Goal: Task Accomplishment & Management: Manage account settings

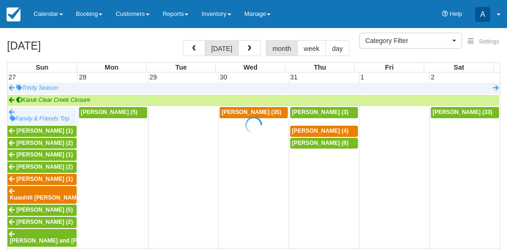
select select
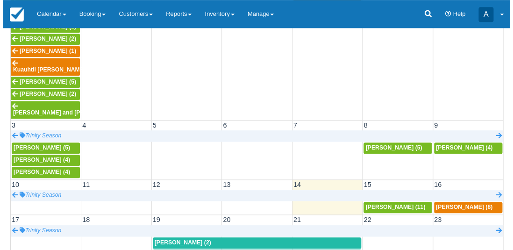
scroll to position [172, 0]
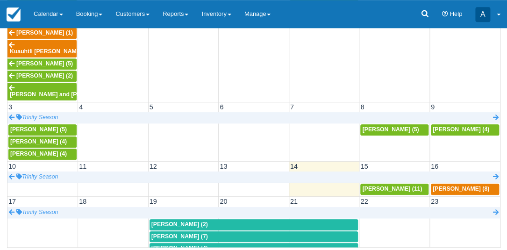
click at [381, 169] on td "15" at bounding box center [394, 166] width 71 height 10
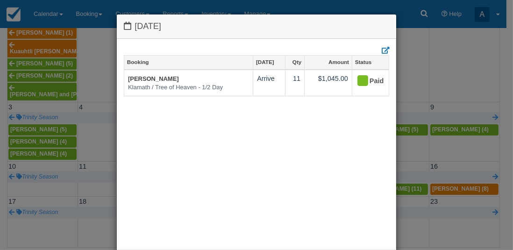
scroll to position [46, 0]
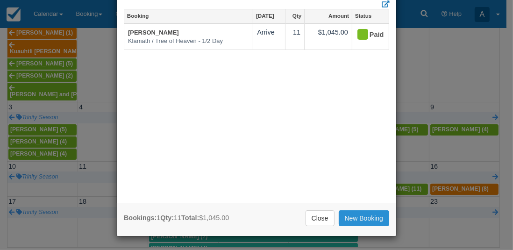
click at [366, 221] on link "New Booking" at bounding box center [364, 218] width 51 height 16
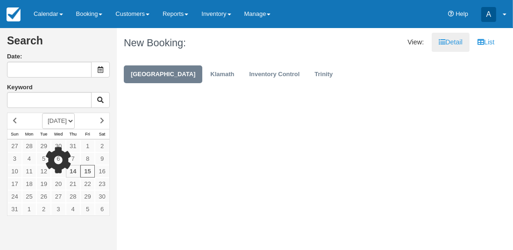
type input "[DATE]"
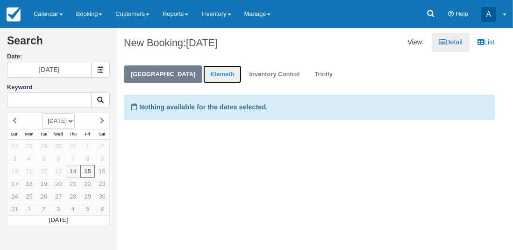
click at [210, 75] on link "Klamath" at bounding box center [222, 74] width 38 height 18
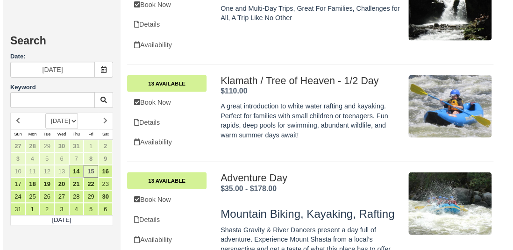
scroll to position [522, 0]
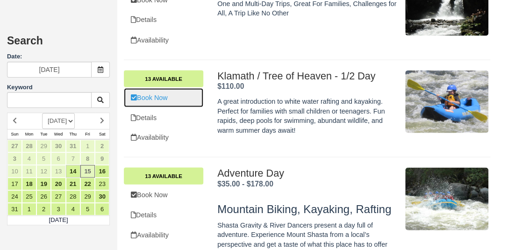
click at [155, 95] on link "Book Now" at bounding box center [163, 97] width 79 height 19
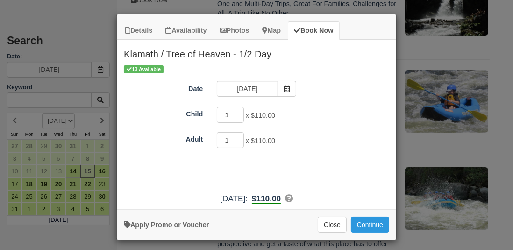
type input "1"
click at [238, 114] on input "1" at bounding box center [230, 115] width 27 height 16
click at [369, 224] on button "Continue" at bounding box center [370, 225] width 38 height 16
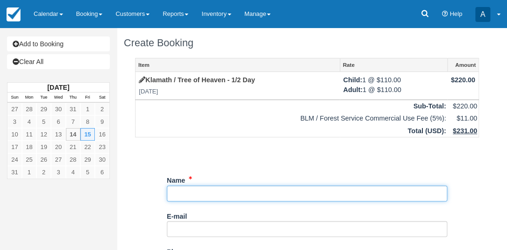
click at [239, 194] on input "Name" at bounding box center [307, 194] width 280 height 16
type input "Rob Sumner"
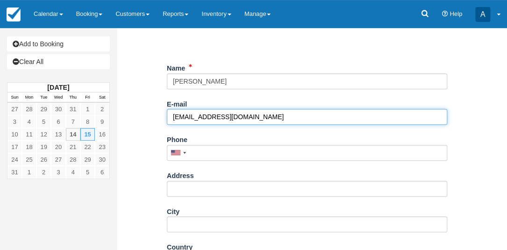
scroll to position [113, 0]
type input "robsumnerdpt@gmail.com"
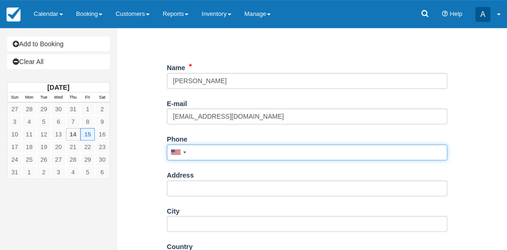
click at [246, 154] on input "Phone" at bounding box center [307, 152] width 280 height 16
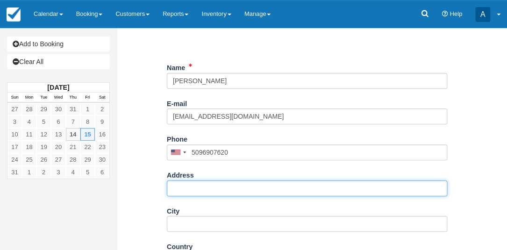
type input "(509) 690-7620"
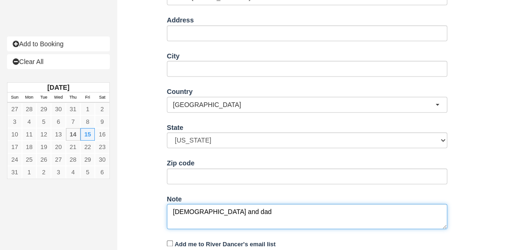
scroll to position [299, 0]
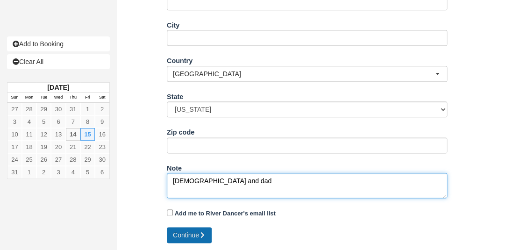
type textarea "13 year old and dad"
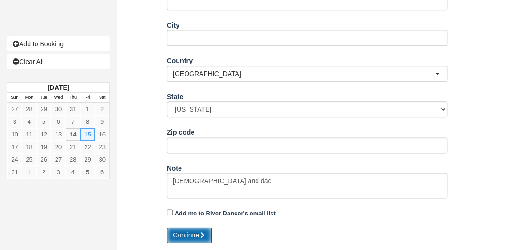
click at [192, 233] on button "Continue" at bounding box center [189, 235] width 45 height 16
type input "+15096907620"
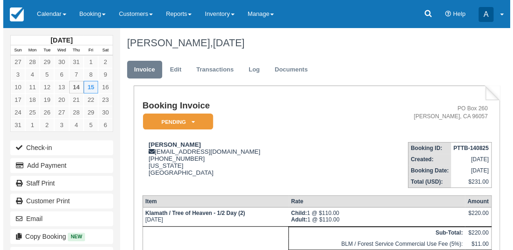
scroll to position [66, 0]
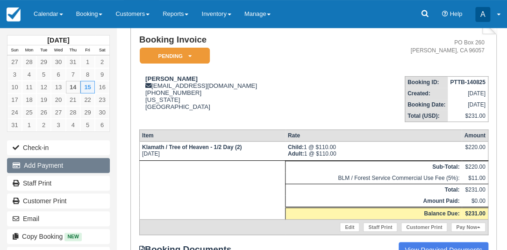
click at [42, 164] on button "Add Payment" at bounding box center [58, 165] width 103 height 15
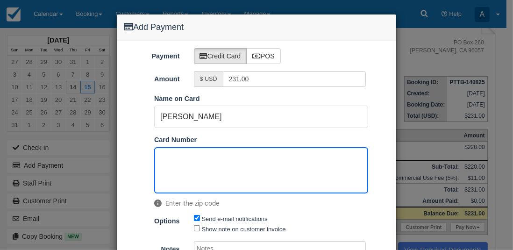
click at [374, 140] on ol "Pay in Square App Name on Card Rob Sumner Card Number Enter the zip code" at bounding box center [257, 153] width 280 height 119
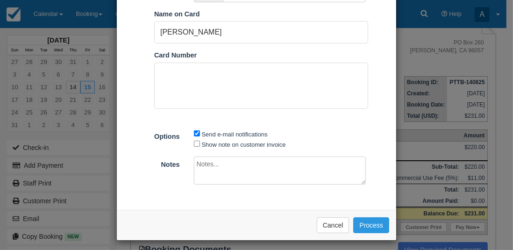
scroll to position [89, 0]
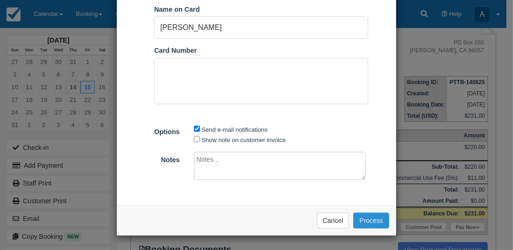
click at [364, 217] on button "Process" at bounding box center [371, 221] width 36 height 16
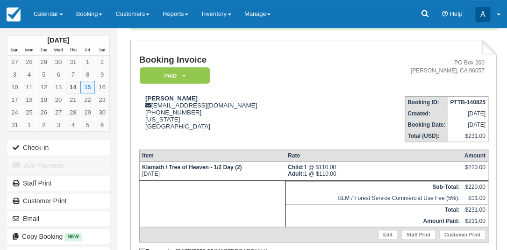
scroll to position [81, 0]
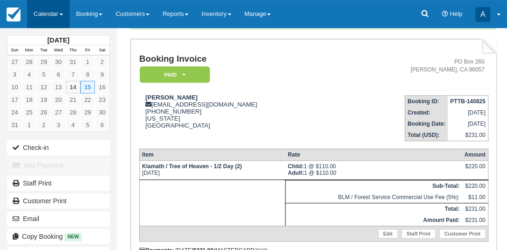
click at [58, 14] on link "Calendar" at bounding box center [48, 14] width 43 height 28
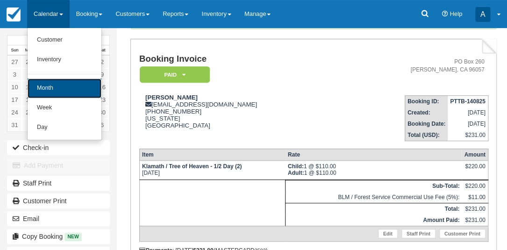
click at [66, 81] on link "Month" at bounding box center [65, 89] width 74 height 20
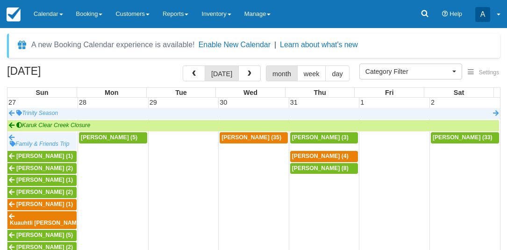
select select
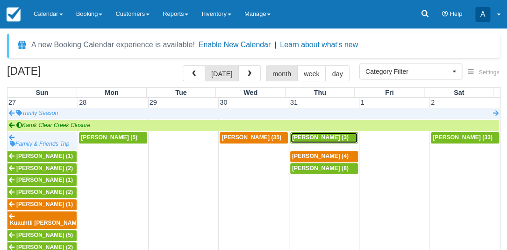
click at [315, 136] on span "Jason Salas (3)" at bounding box center [320, 137] width 57 height 7
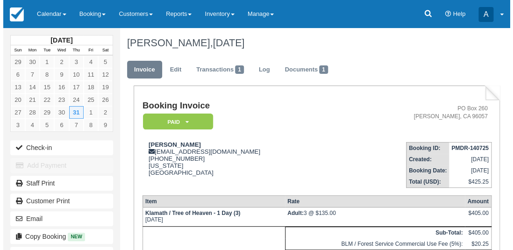
scroll to position [119, 0]
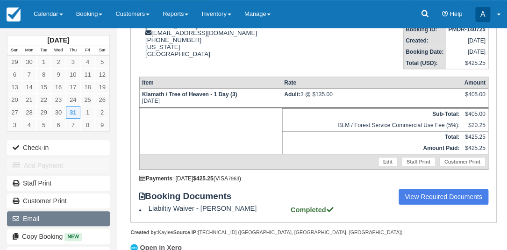
click at [58, 216] on button "Email" at bounding box center [58, 218] width 103 height 15
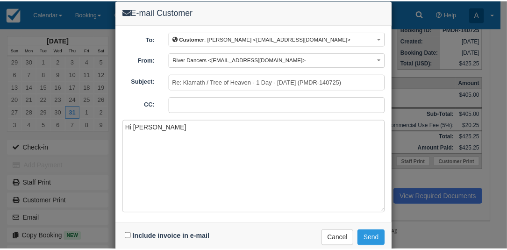
scroll to position [14, 0]
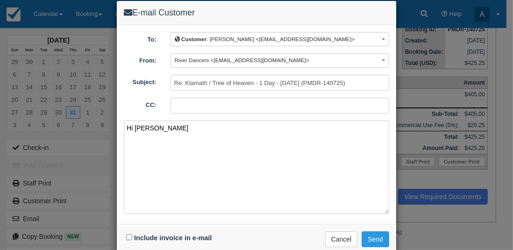
click at [192, 151] on textarea "Hi Jason" at bounding box center [257, 167] width 266 height 93
drag, startPoint x: 192, startPoint y: 151, endPoint x: 164, endPoint y: 126, distance: 37.5
click at [164, 126] on textarea "Hi Jason" at bounding box center [257, 167] width 266 height 93
type textarea "H"
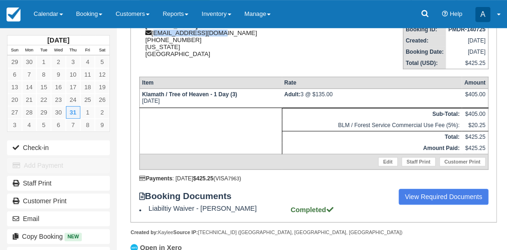
drag, startPoint x: 217, startPoint y: 33, endPoint x: 154, endPoint y: 34, distance: 63.6
click at [154, 34] on div "Jason Salas waterbehr@gmail.com 1 (310) 913-5758 California United States" at bounding box center [240, 39] width 202 height 35
copy div "waterbehr@gmail.com"
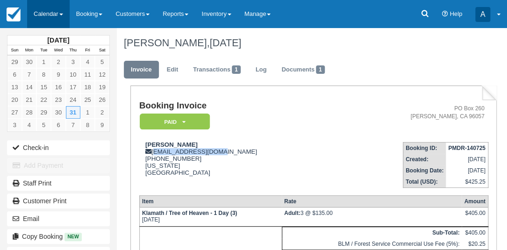
click at [49, 14] on link "Calendar" at bounding box center [48, 14] width 43 height 28
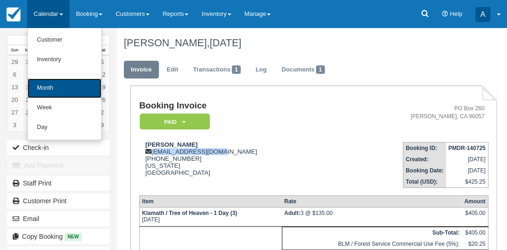
click at [60, 94] on link "Month" at bounding box center [65, 89] width 74 height 20
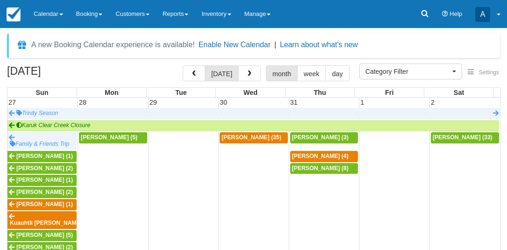
select select
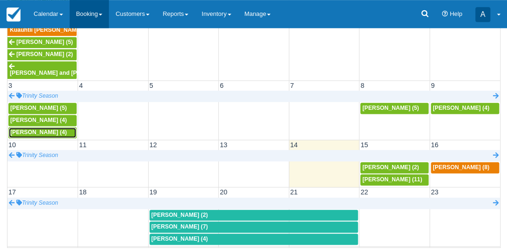
scroll to position [5, 0]
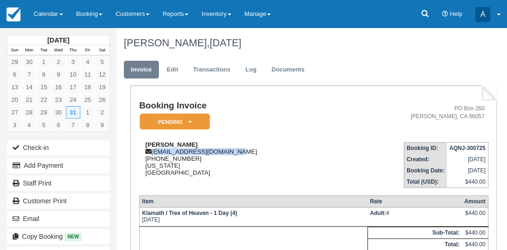
drag, startPoint x: 227, startPoint y: 151, endPoint x: 154, endPoint y: 154, distance: 73.0
click at [154, 154] on div "[PERSON_NAME] [EMAIL_ADDRESS][DOMAIN_NAME] [PHONE_NUMBER] [US_STATE][GEOGRAPHIC…" at bounding box center [240, 158] width 203 height 35
copy div "[EMAIL_ADDRESS][DOMAIN_NAME]"
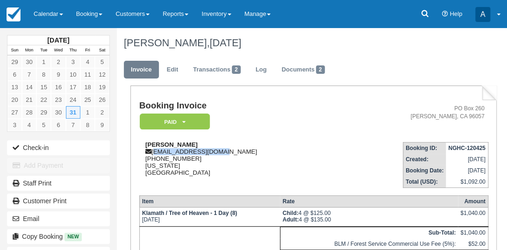
drag, startPoint x: 222, startPoint y: 151, endPoint x: 154, endPoint y: 152, distance: 68.2
click at [154, 152] on div "[PERSON_NAME] [EMAIL_ADDRESS][DOMAIN_NAME] [PHONE_NUMBER] [US_STATE] [GEOGRAPHI…" at bounding box center [240, 158] width 202 height 35
copy div "[EMAIL_ADDRESS][DOMAIN_NAME]"
click at [154, 153] on div "[PERSON_NAME] [EMAIL_ADDRESS][DOMAIN_NAME] [PHONE_NUMBER] [US_STATE][GEOGRAPHIC…" at bounding box center [240, 158] width 202 height 35
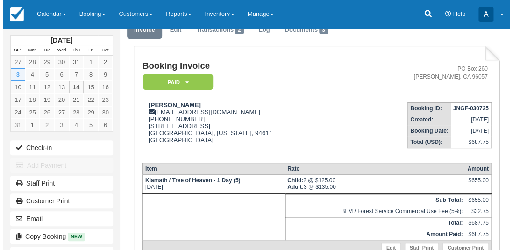
scroll to position [41, 0]
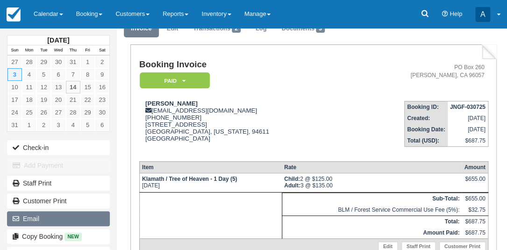
click at [59, 218] on button "Email" at bounding box center [58, 218] width 103 height 15
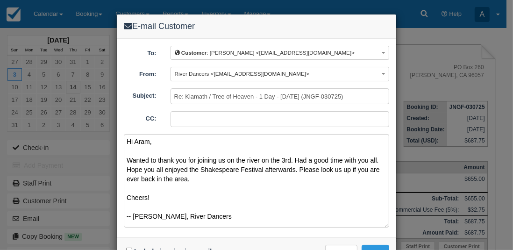
click at [182, 179] on textarea "Hi Aram, Wanted to thank you for joining us on the river on the 3rd. Had a good…" at bounding box center [257, 180] width 266 height 93
drag, startPoint x: 123, startPoint y: 142, endPoint x: 203, endPoint y: 217, distance: 109.8
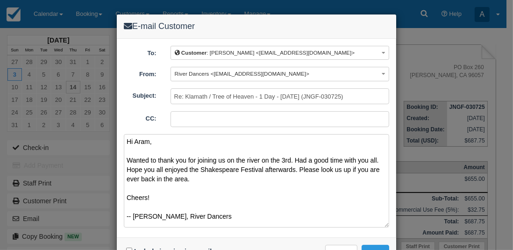
click at [203, 217] on textarea "Hi Aram, Wanted to thank you for joining us on the river on the 3rd. Had a good…" at bounding box center [257, 180] width 266 height 93
type textarea "Hi Aram, Wanted to thank you for joining us on the river on the 3rd. Had a good…"
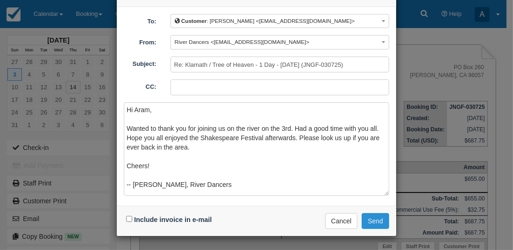
click at [374, 219] on button "Send" at bounding box center [376, 221] width 28 height 16
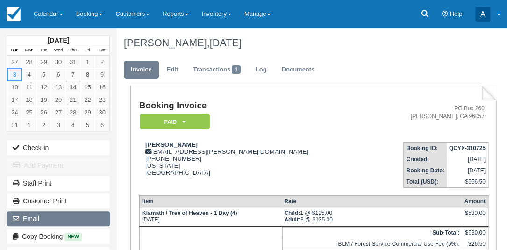
click at [51, 216] on button "Email" at bounding box center [58, 218] width 103 height 15
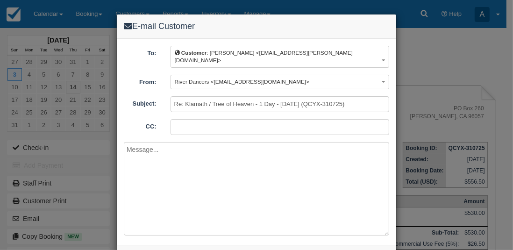
paste textarea "Hi Aram, Wanted to thank you for joining us on the river on the 3rd. Had a good…"
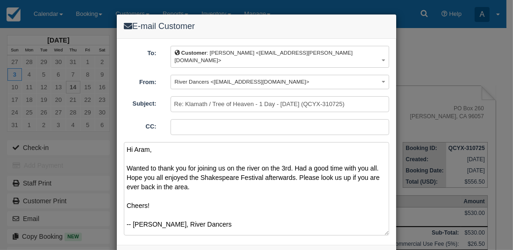
click at [147, 142] on textarea "Hi Aram, Wanted to thank you for joining us on the river on the 3rd. Had a good…" at bounding box center [257, 188] width 266 height 93
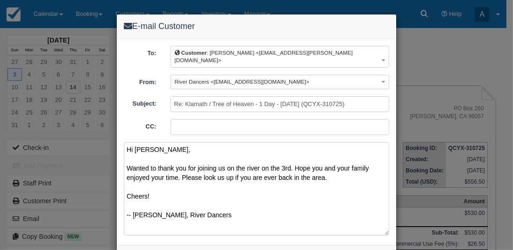
type textarea "Hi Ayesha, Wanted to thank you for joining us on the river on the 3rd. Hope you…"
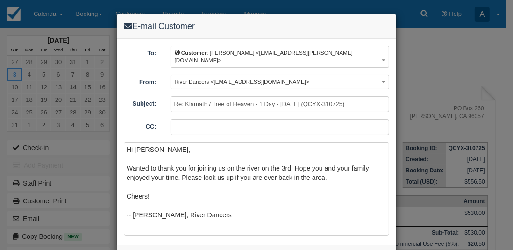
scroll to position [32, 0]
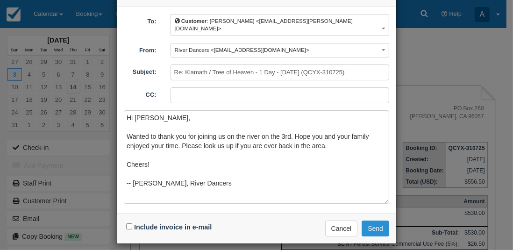
click at [377, 222] on button "Send" at bounding box center [376, 229] width 28 height 16
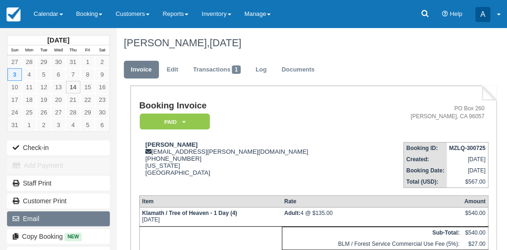
click at [36, 217] on button "Email" at bounding box center [58, 218] width 103 height 15
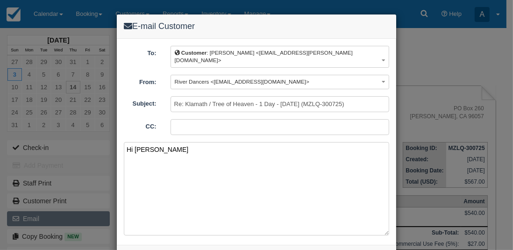
paste textarea "Hi Aram, Wanted to thank you for joining us on the river on the 3rd. Had a good…"
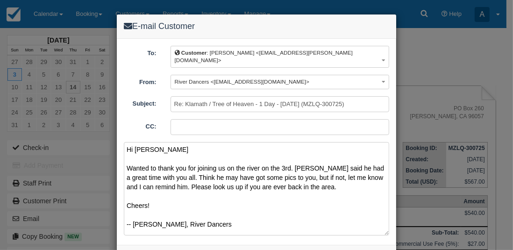
type textarea "Hi Sophie Wanted to thank you for joining us on the river on the 3rd. John said…"
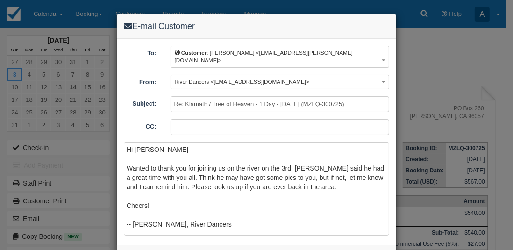
scroll to position [32, 0]
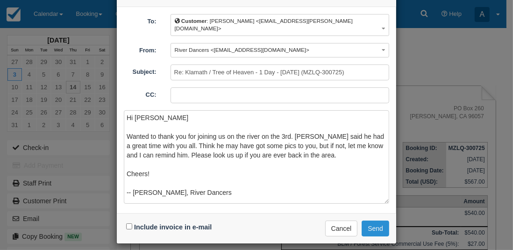
click at [371, 221] on button "Send" at bounding box center [376, 229] width 28 height 16
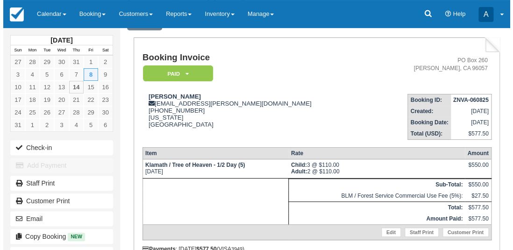
scroll to position [50, 0]
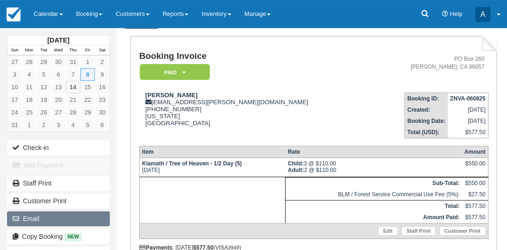
click at [49, 217] on button "Email" at bounding box center [58, 218] width 103 height 15
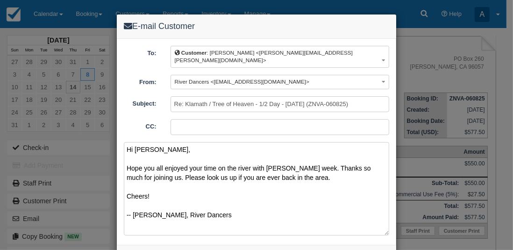
type textarea "Hi [PERSON_NAME], Hope you all enjoyed your time on the river with [PERSON_NAME…"
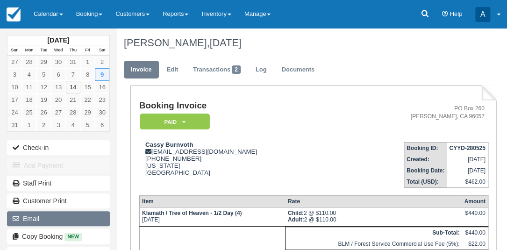
click at [61, 218] on button "Email" at bounding box center [58, 218] width 103 height 15
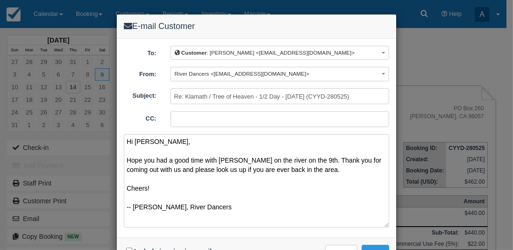
click at [320, 171] on textarea "Hi Cassy, Hope you had a good time with John on the river on the 9th. Thank you…" at bounding box center [257, 180] width 266 height 93
type textarea "Hi Cassy, Hope you had a good time with John on the river on the 9th. Thank you…"
click at [379, 248] on button "Send" at bounding box center [376, 253] width 28 height 16
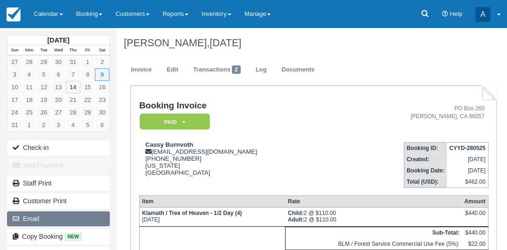
click at [52, 215] on button "Email" at bounding box center [58, 218] width 103 height 15
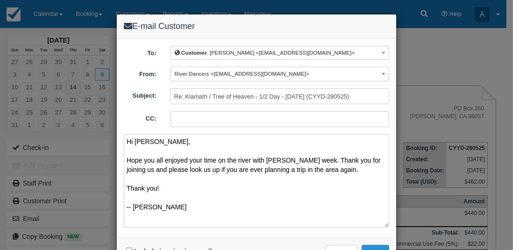
type textarea "Hi [PERSON_NAME], Hope you all enjoyed your time on the river with [PERSON_NAME…"
click at [368, 248] on button "Send" at bounding box center [376, 253] width 28 height 16
